Goal: Navigation & Orientation: Find specific page/section

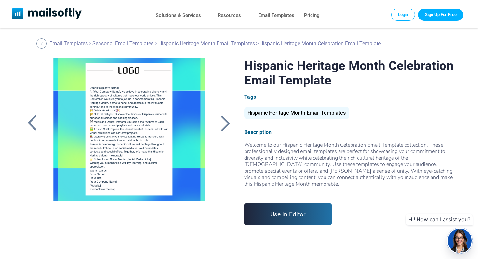
click at [222, 124] on div at bounding box center [225, 123] width 16 height 17
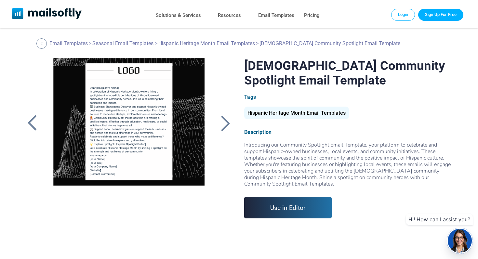
click at [222, 124] on div at bounding box center [225, 123] width 16 height 17
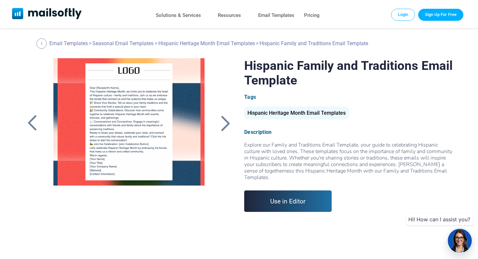
click at [222, 124] on div at bounding box center [225, 123] width 16 height 17
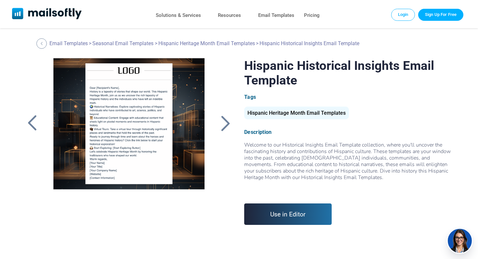
click at [222, 124] on div at bounding box center [225, 123] width 16 height 17
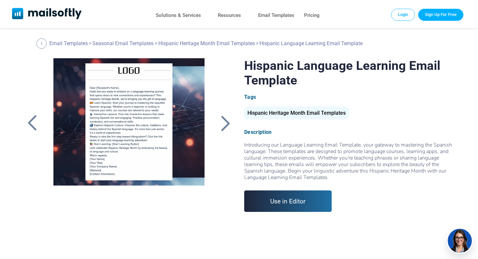
click at [222, 124] on div at bounding box center [225, 123] width 16 height 17
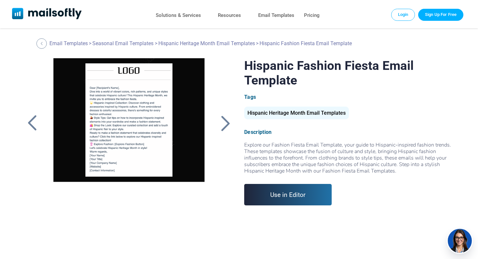
click at [222, 122] on div at bounding box center [225, 123] width 16 height 17
